Goal: Task Accomplishment & Management: Manage account settings

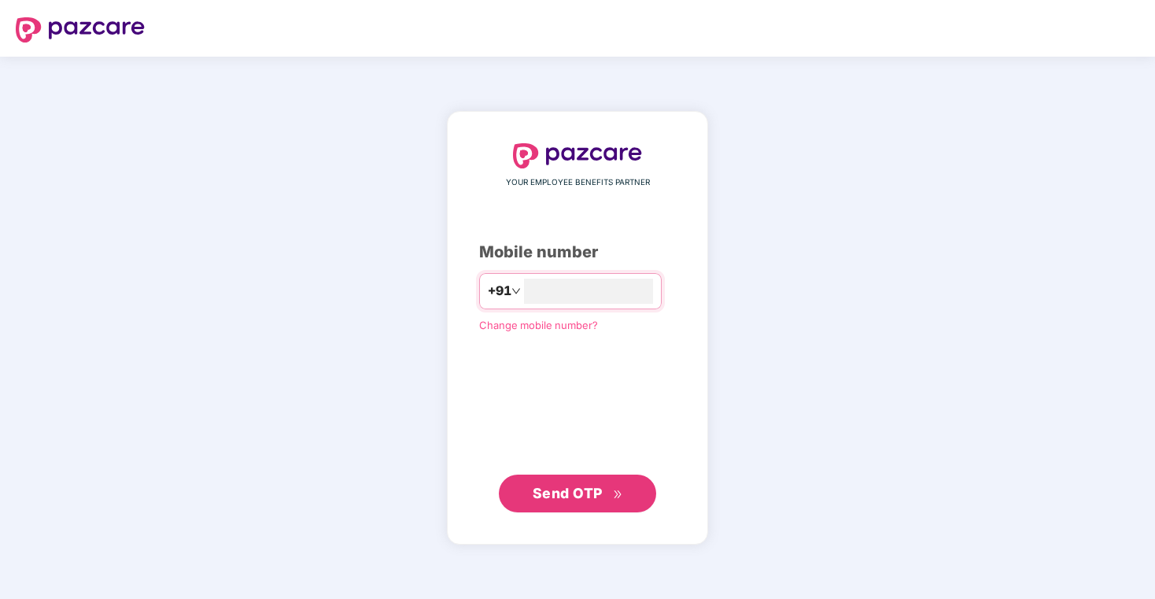
type input "**********"
click at [600, 481] on button "Send OTP" at bounding box center [577, 494] width 157 height 38
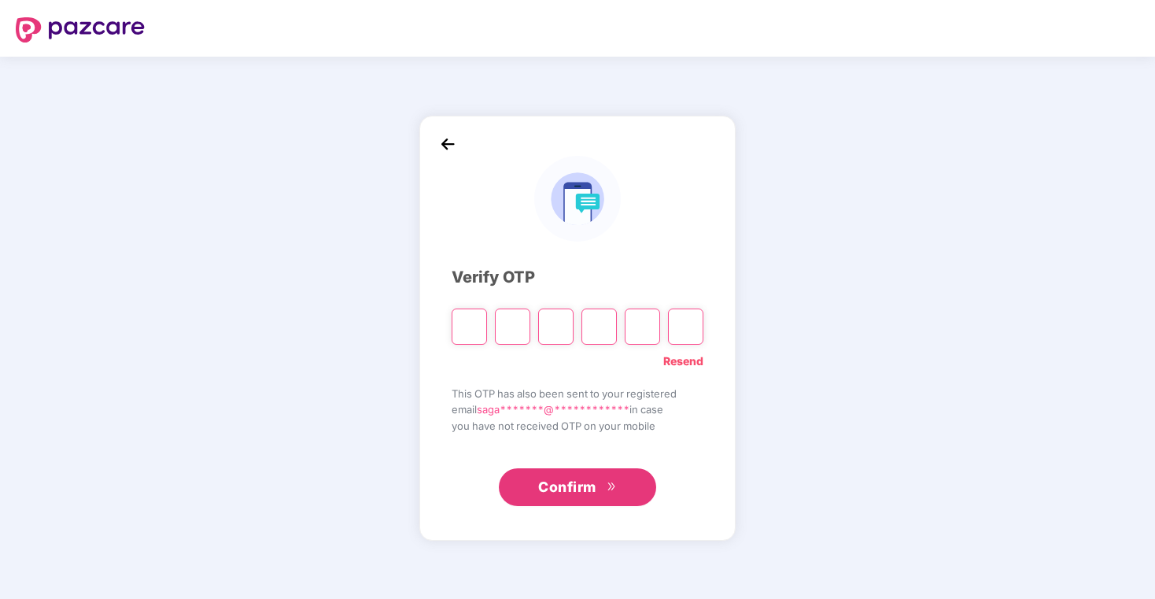
type input "*"
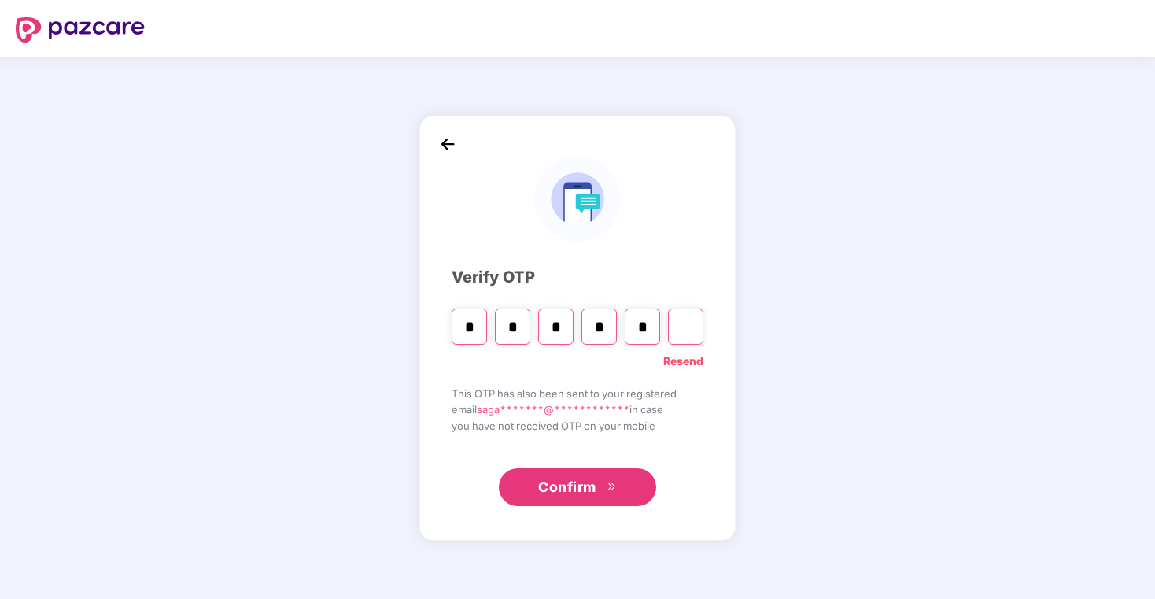
type input "*"
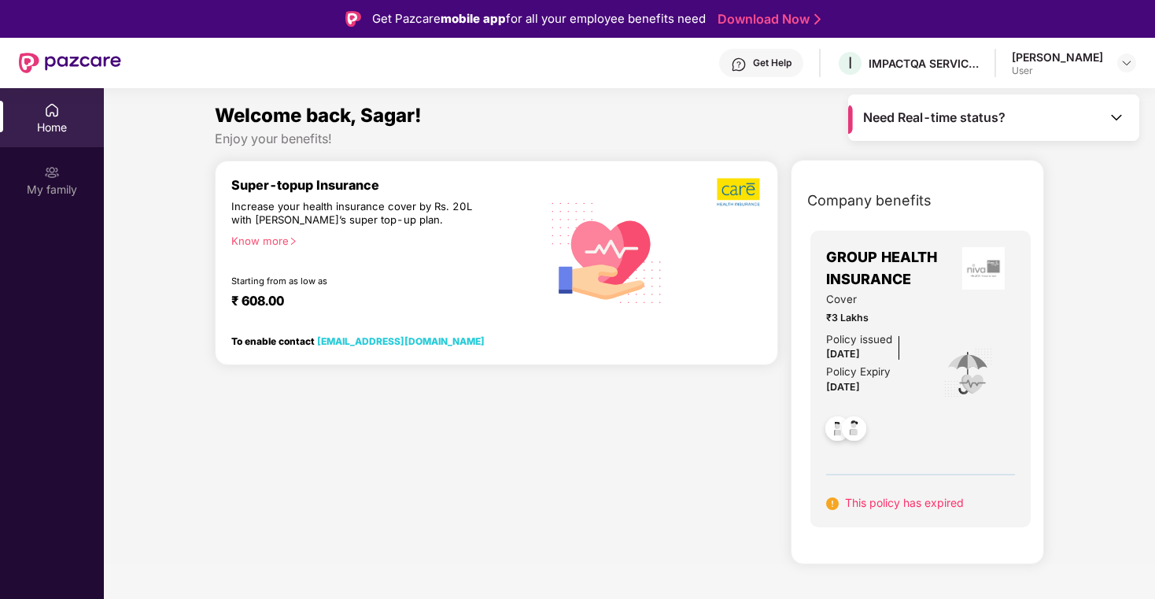
click at [279, 237] on div "Know more" at bounding box center [381, 240] width 300 height 11
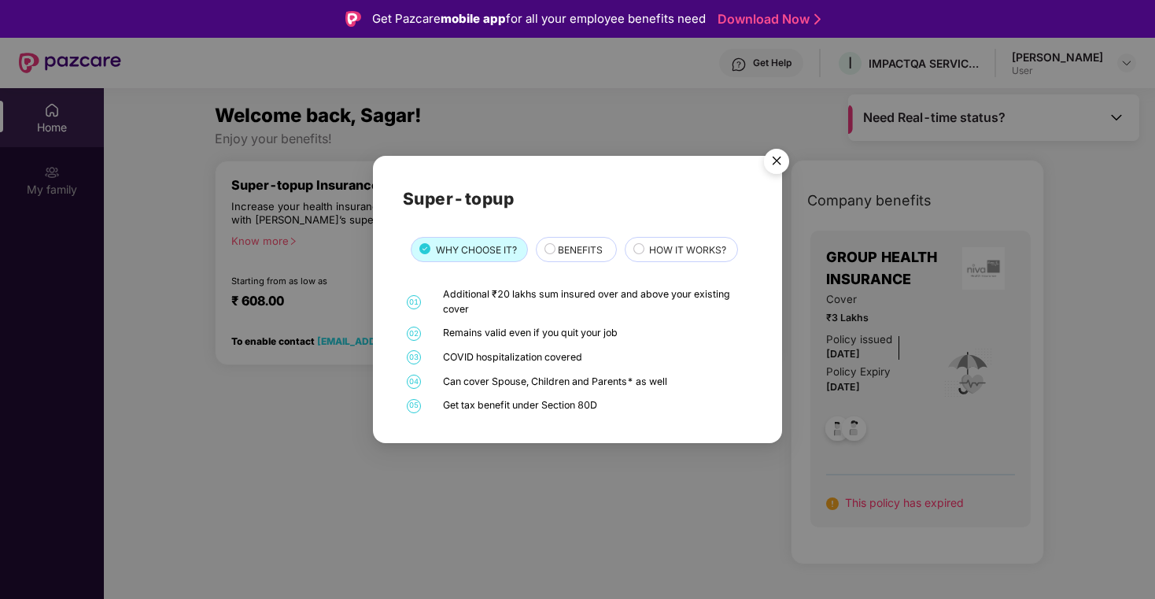
click at [771, 169] on img "Close" at bounding box center [777, 164] width 44 height 44
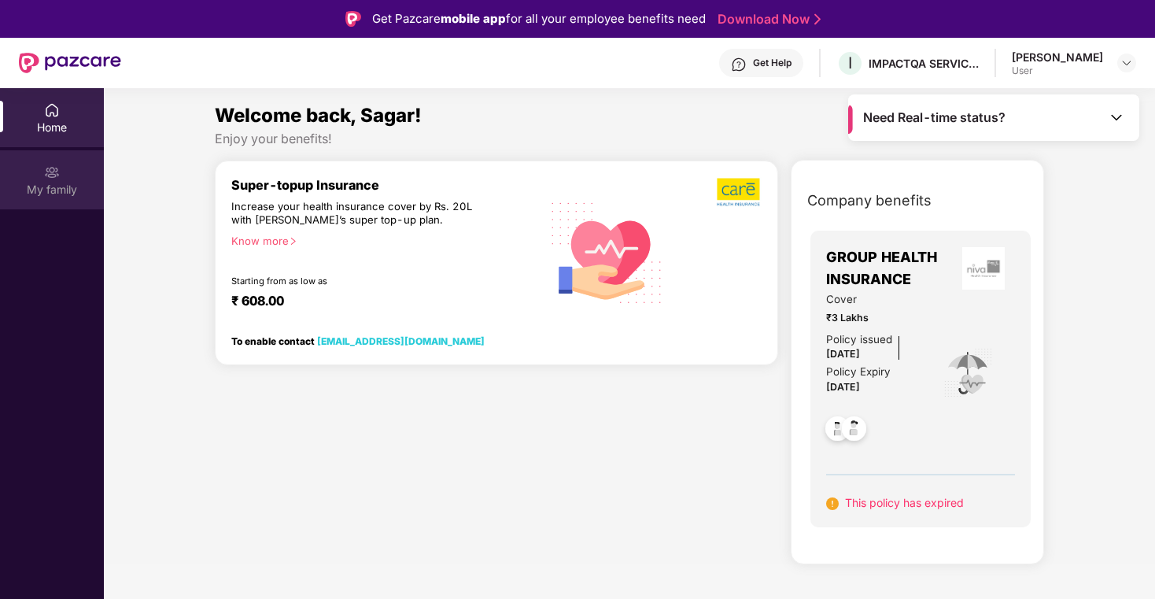
click at [57, 184] on div "My family" at bounding box center [52, 190] width 104 height 16
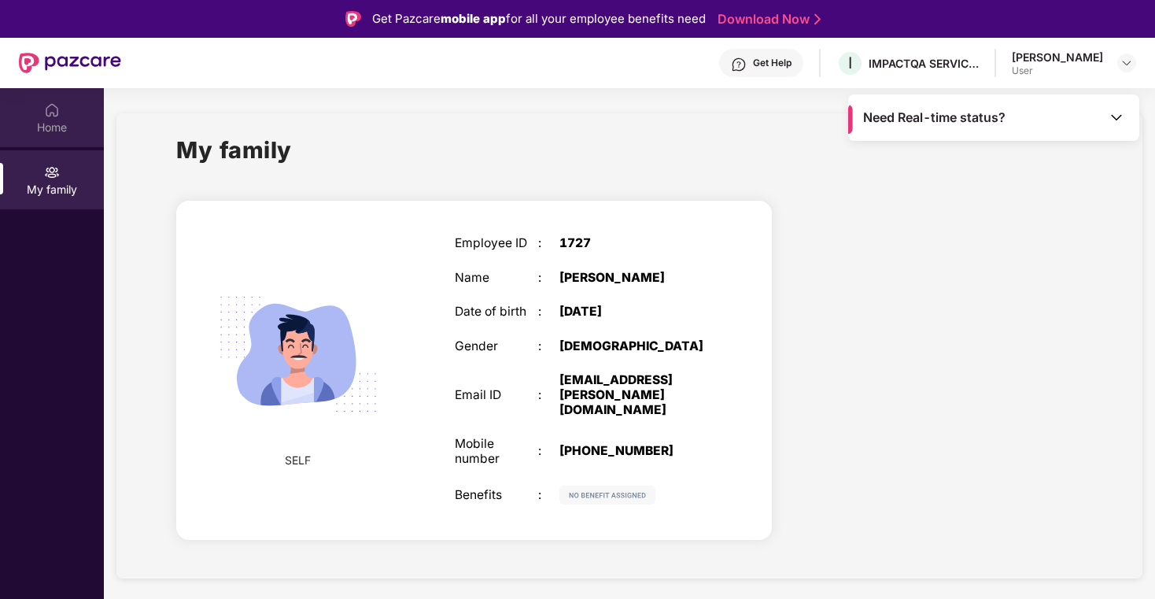
click at [41, 112] on div "Home" at bounding box center [52, 117] width 104 height 59
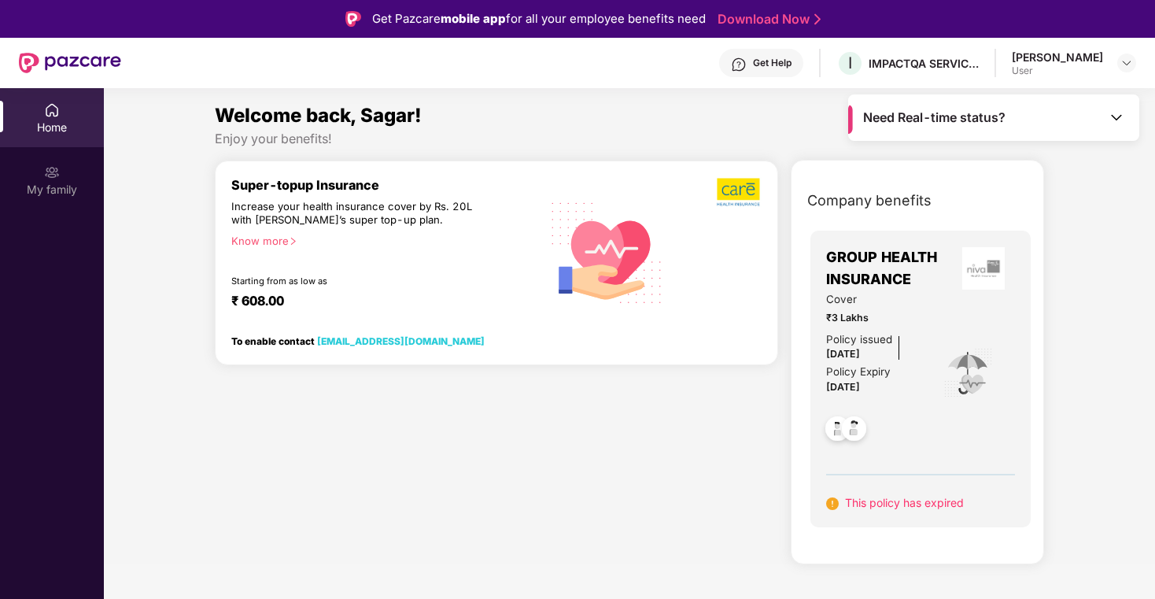
click at [1118, 120] on img at bounding box center [1117, 117] width 16 height 16
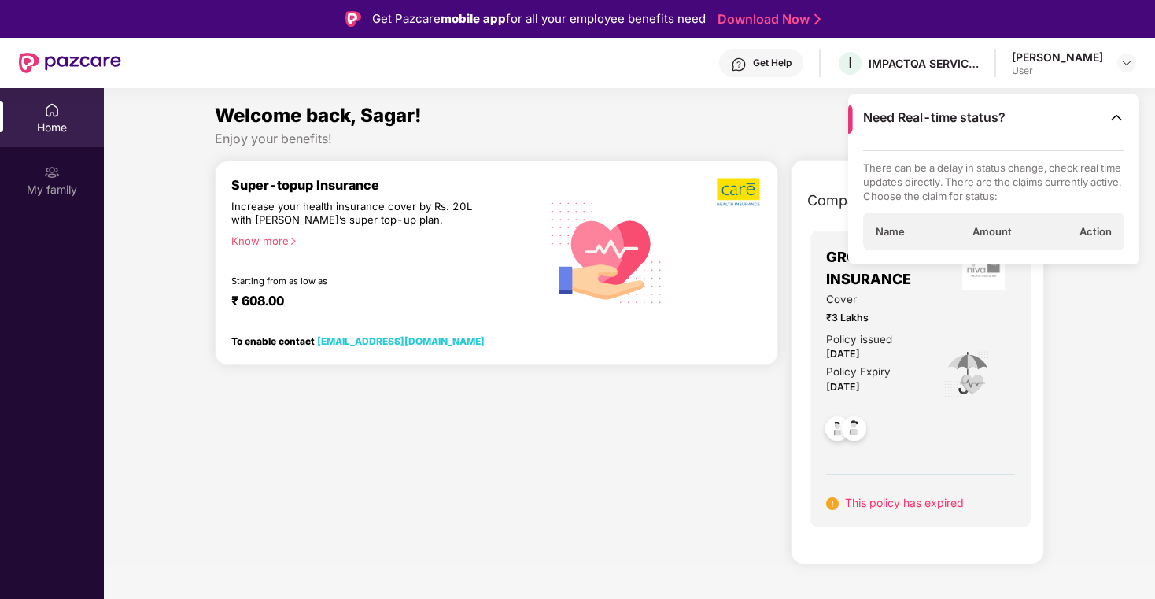
click at [1121, 120] on img at bounding box center [1117, 117] width 16 height 16
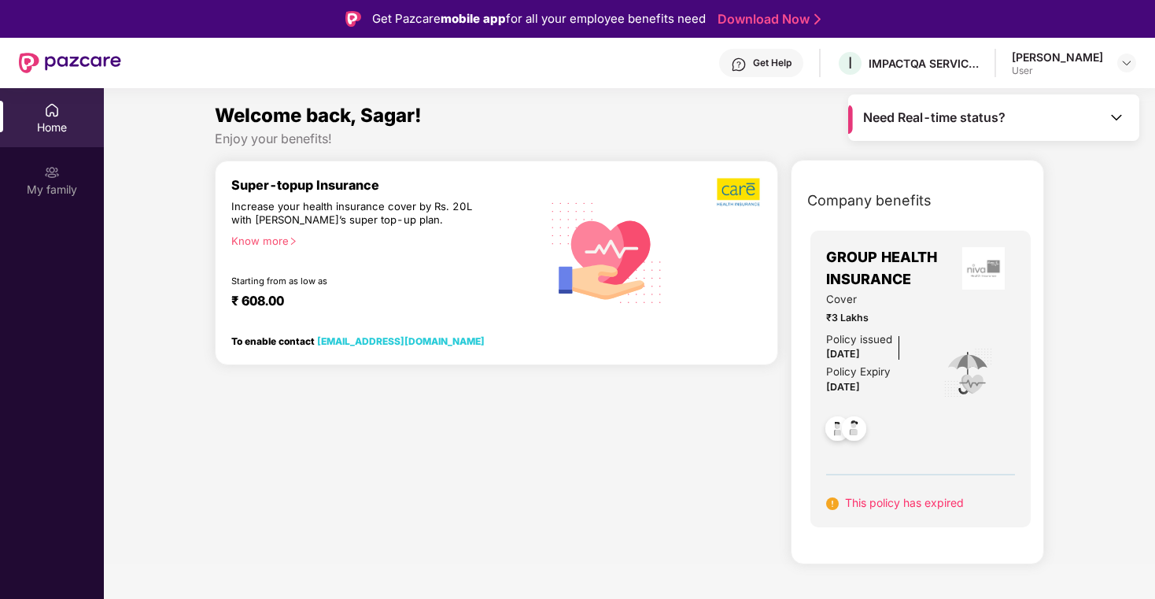
click at [1111, 121] on img at bounding box center [1117, 117] width 16 height 16
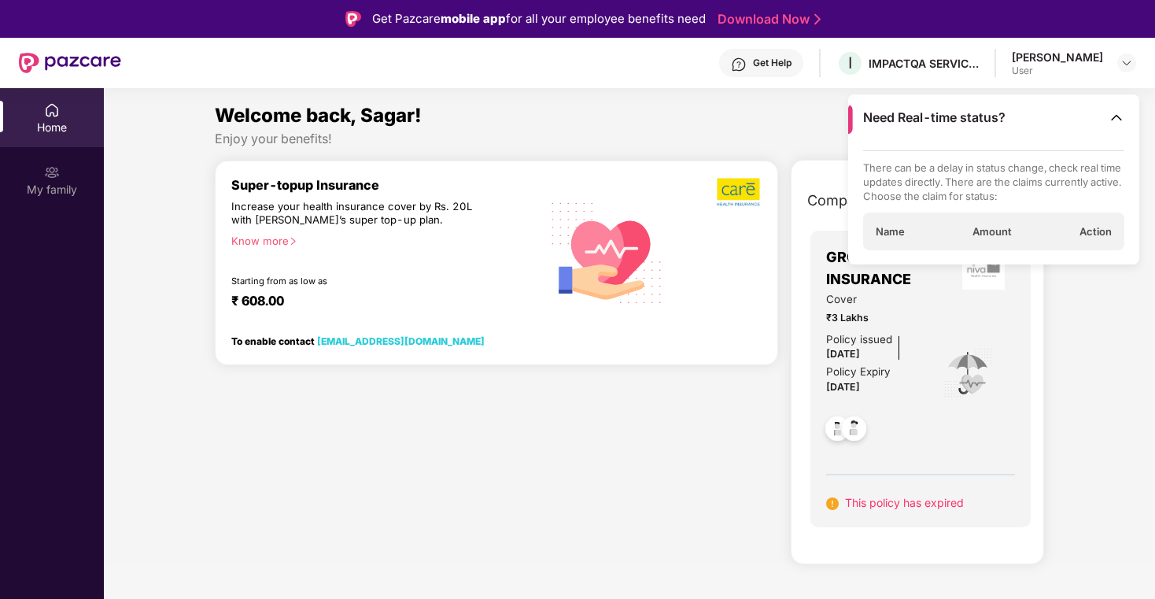
click at [1106, 113] on div "Need Real-time status?" at bounding box center [993, 117] width 291 height 46
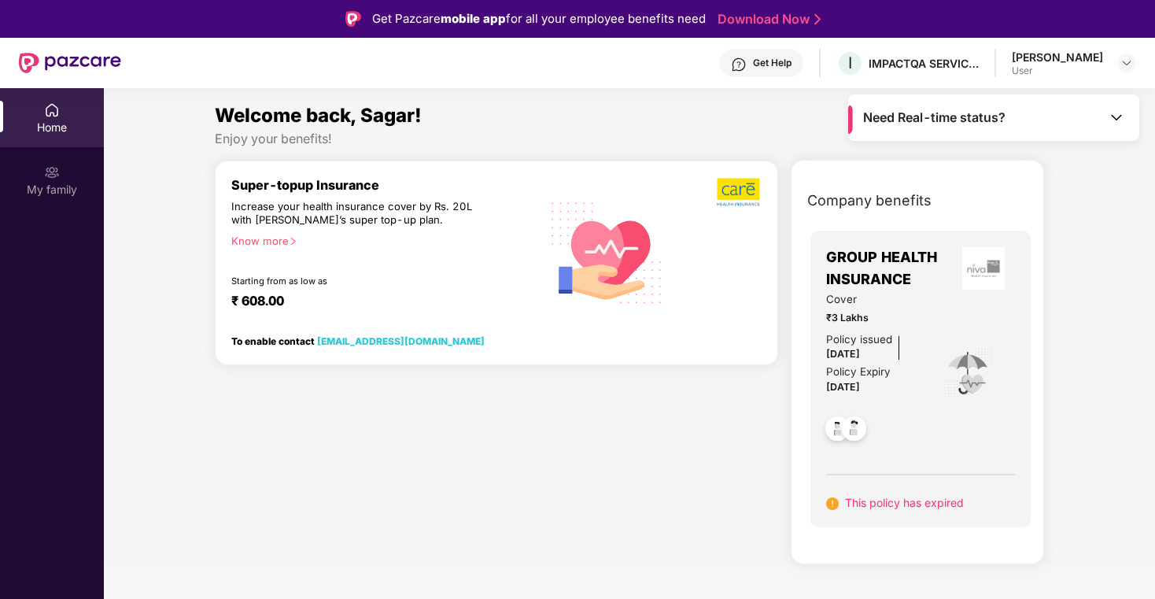
click at [767, 101] on div "Welcome back, Sagar!" at bounding box center [629, 116] width 829 height 30
click at [294, 244] on icon "right" at bounding box center [293, 241] width 9 height 9
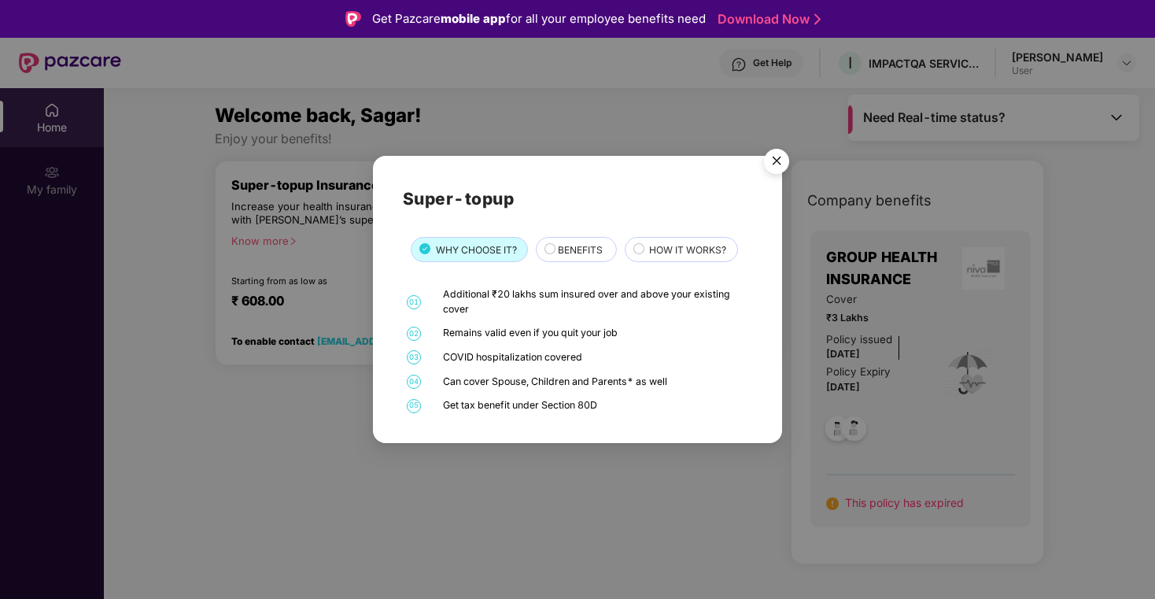
click at [767, 157] on img "Close" at bounding box center [777, 164] width 44 height 44
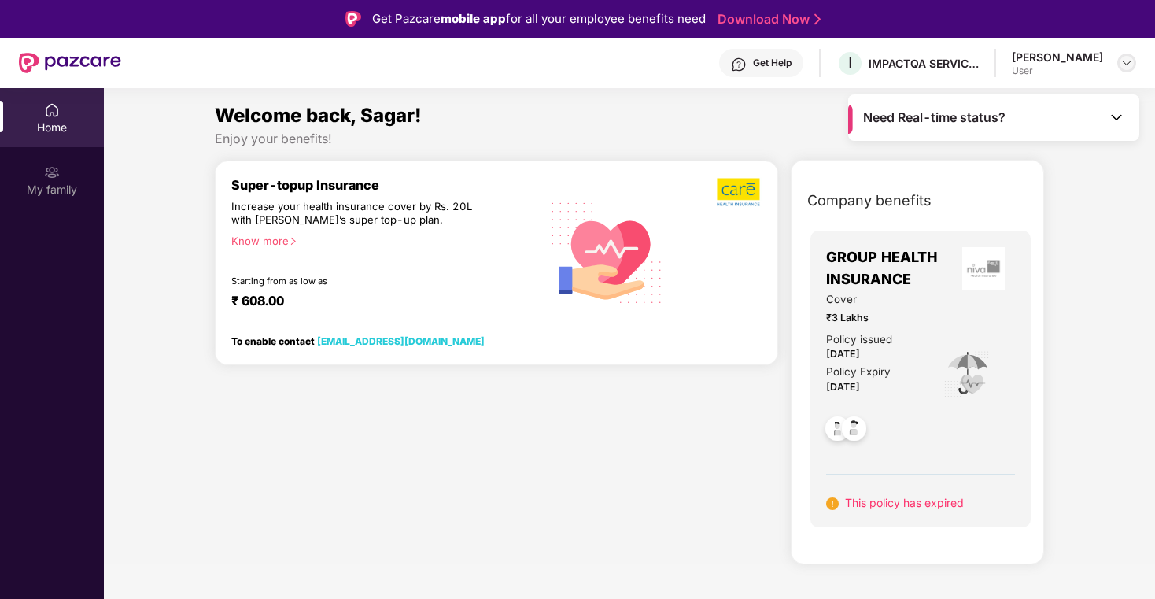
click at [1124, 67] on img at bounding box center [1127, 63] width 13 height 13
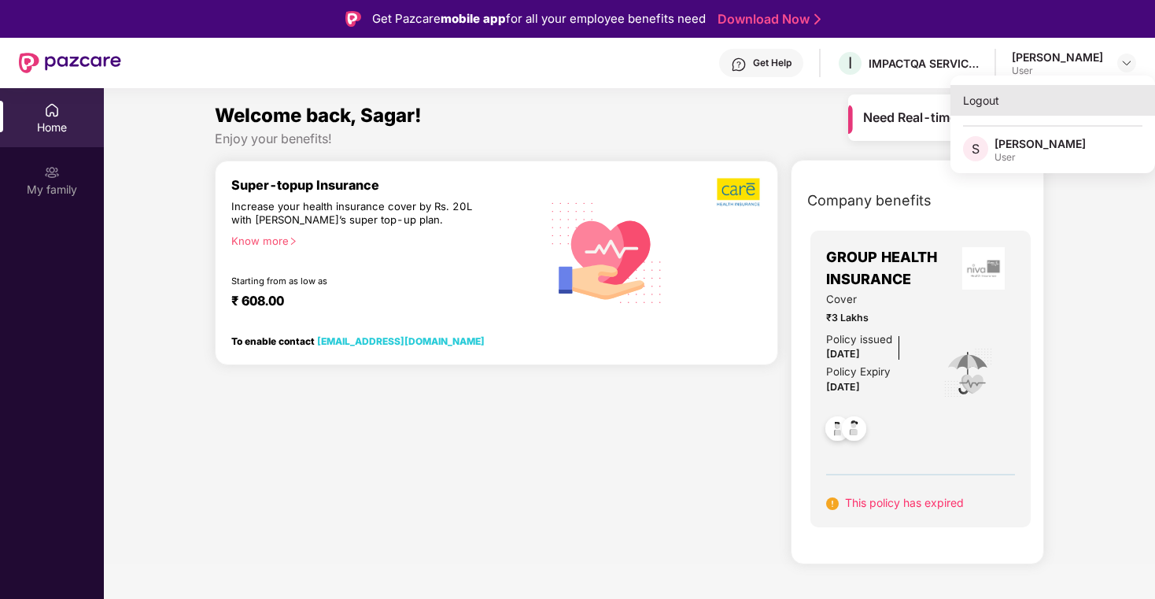
click at [989, 105] on div "Logout" at bounding box center [1053, 100] width 205 height 31
